Goal: Information Seeking & Learning: Learn about a topic

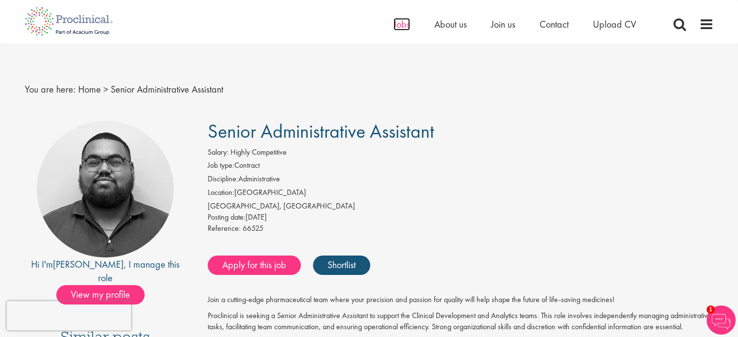
click at [401, 25] on span "Jobs" at bounding box center [402, 24] width 16 height 13
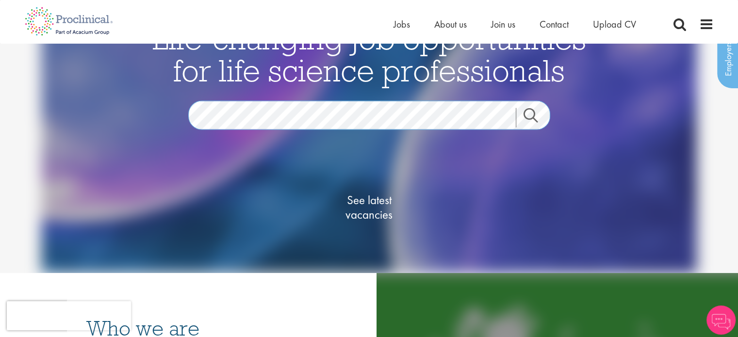
scroll to position [146, 0]
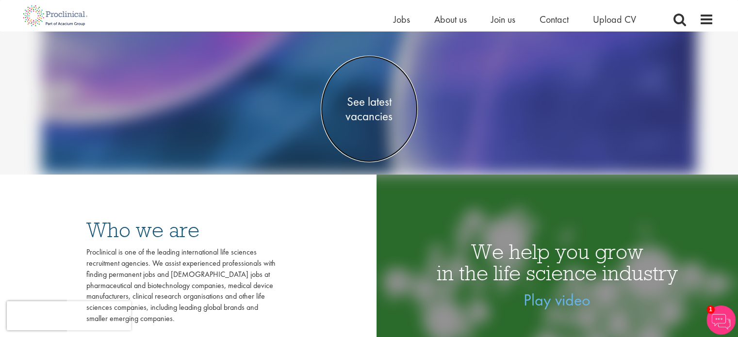
click at [372, 118] on span "See latest vacancies" at bounding box center [369, 109] width 97 height 29
click at [378, 102] on span "See latest vacancies" at bounding box center [369, 109] width 97 height 29
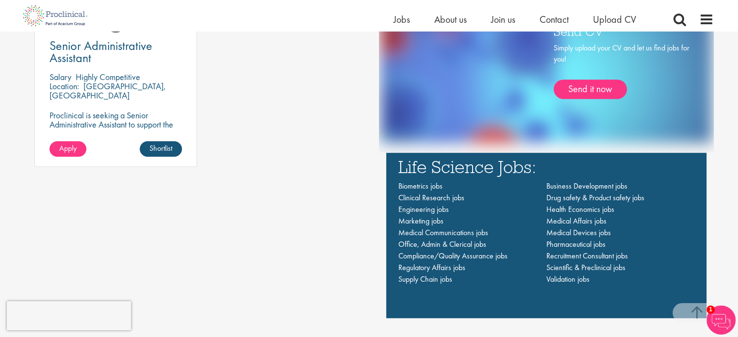
scroll to position [631, 0]
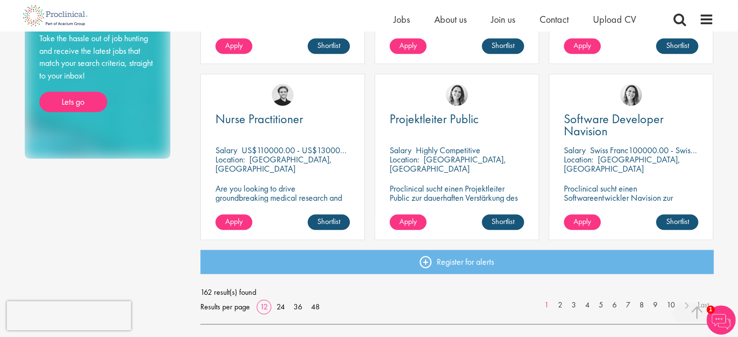
scroll to position [776, 0]
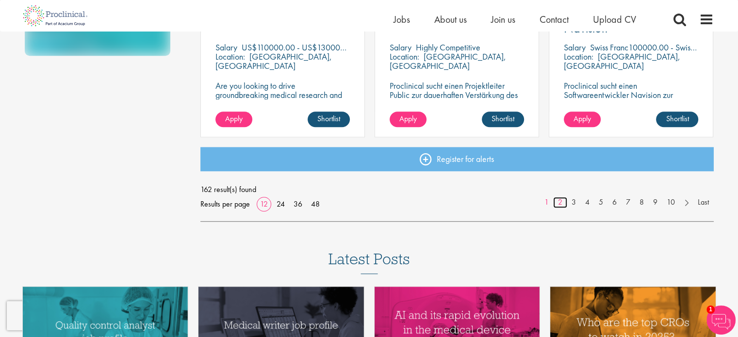
click at [562, 204] on link "2" at bounding box center [560, 202] width 14 height 11
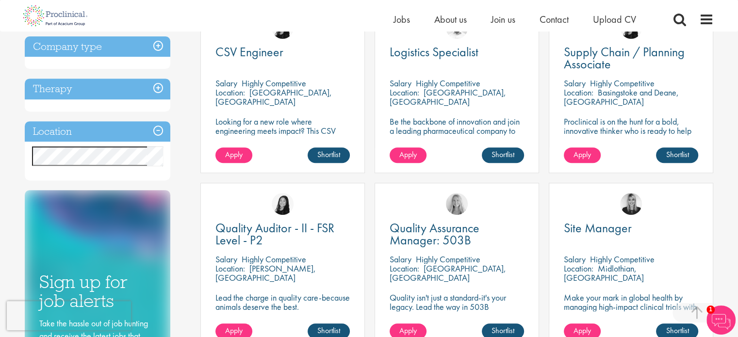
scroll to position [194, 0]
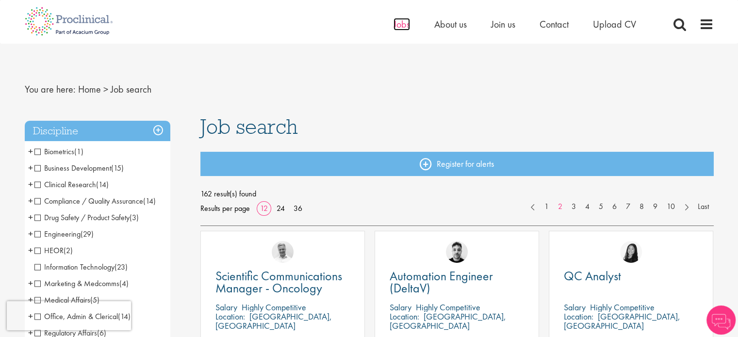
click at [397, 21] on span "Jobs" at bounding box center [402, 24] width 16 height 13
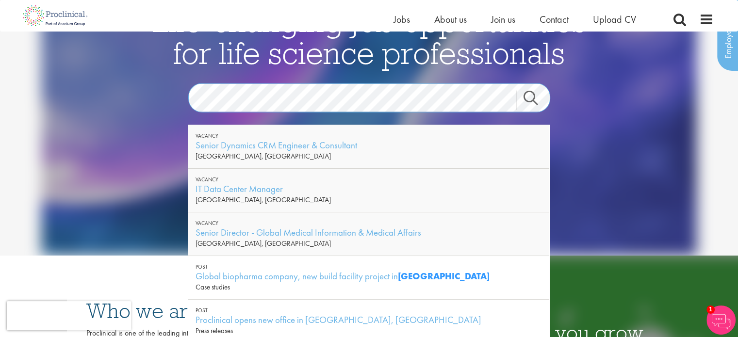
scroll to position [146, 0]
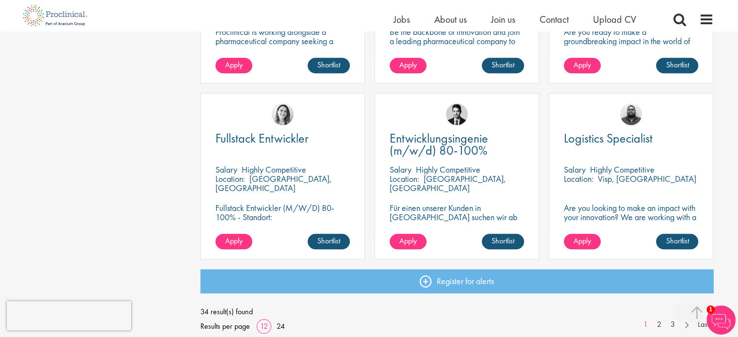
scroll to position [679, 0]
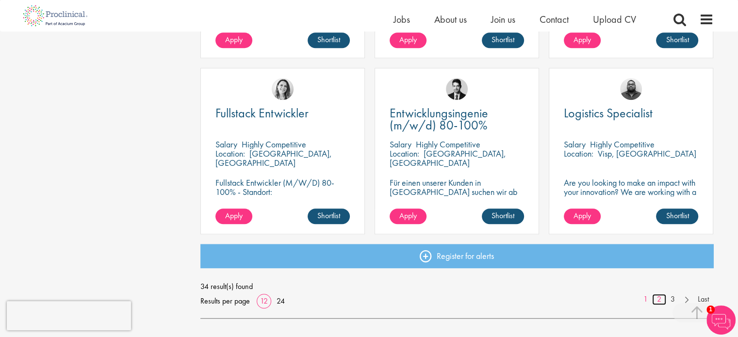
click at [656, 300] on link "2" at bounding box center [659, 299] width 14 height 11
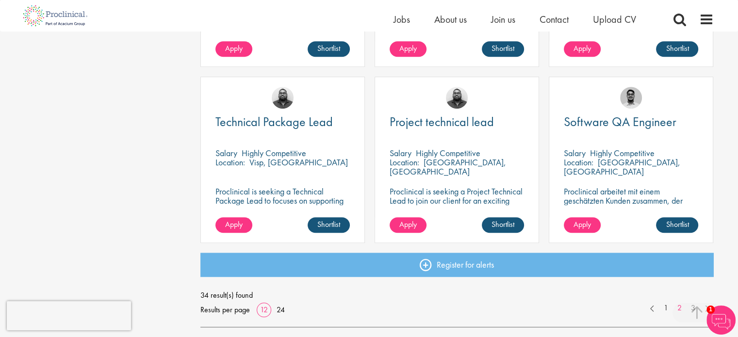
scroll to position [679, 0]
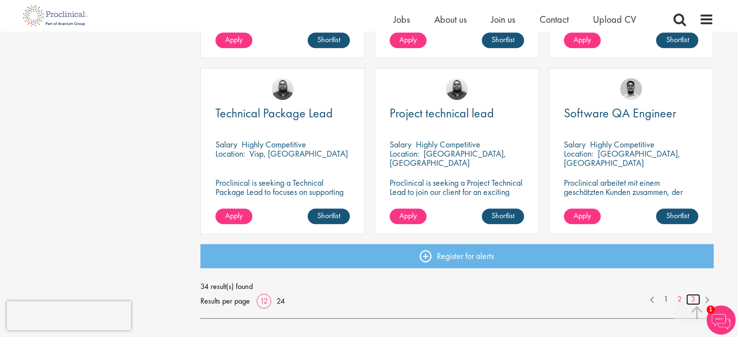
click at [694, 297] on link "3" at bounding box center [693, 299] width 14 height 11
